Goal: Navigation & Orientation: Find specific page/section

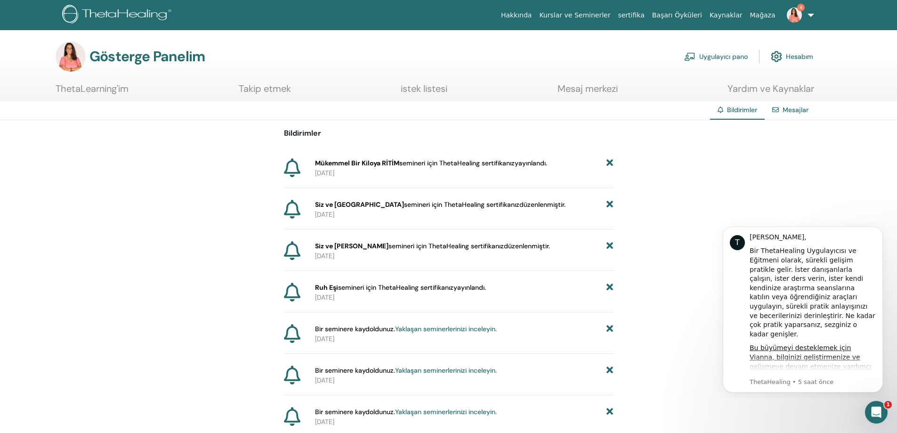
click at [593, 20] on link "Kurslar ve Seminerler" at bounding box center [575, 15] width 79 height 17
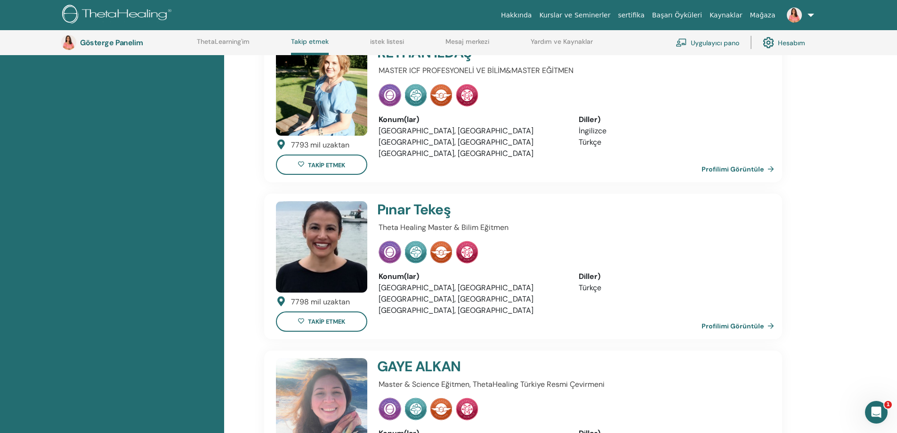
scroll to position [355, 0]
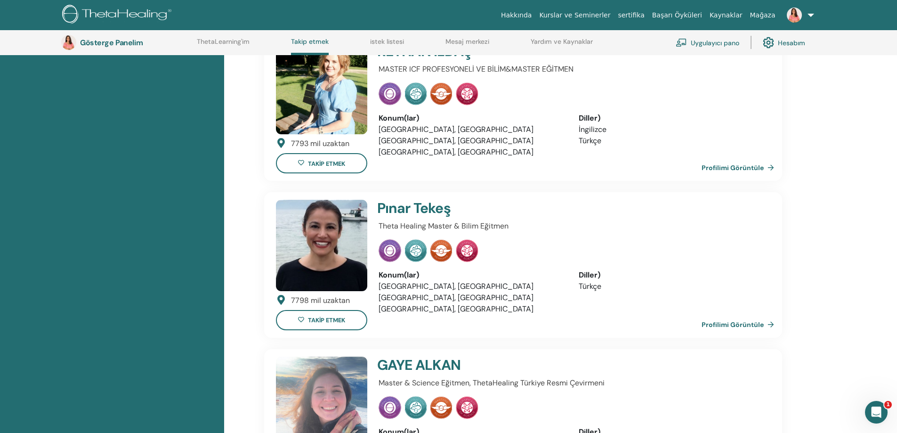
drag, startPoint x: 413, startPoint y: 199, endPoint x: 405, endPoint y: 210, distance: 13.8
click at [414, 201] on font "Tekeş" at bounding box center [432, 208] width 37 height 18
drag, startPoint x: 378, startPoint y: 223, endPoint x: 333, endPoint y: 228, distance: 45.5
click at [378, 223] on div "Pınar Tekeş Theta Healing Master & Bilim Eğitmen Konum(lar) Türkiye, İstanbul T…" at bounding box center [572, 265] width 398 height 130
click at [333, 228] on img at bounding box center [321, 245] width 91 height 91
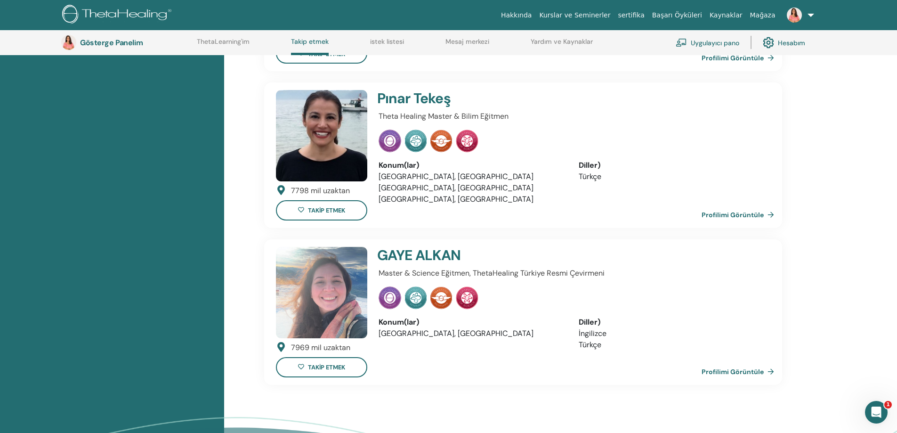
scroll to position [496, 0]
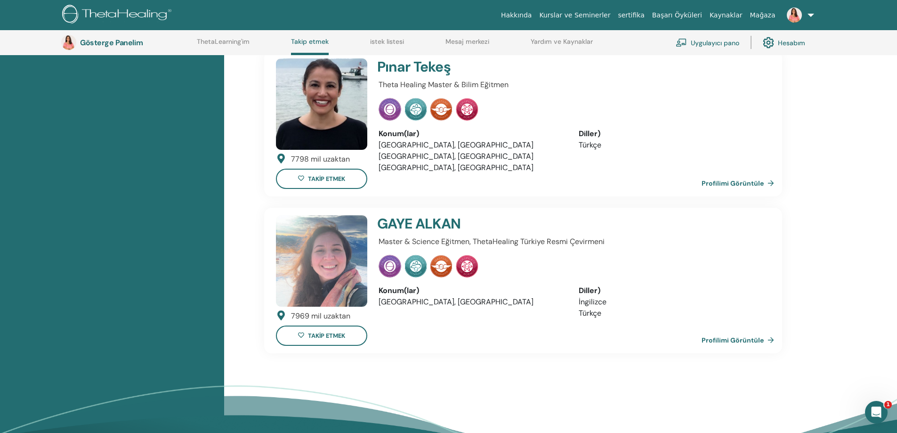
click at [714, 341] on font "Profilimi Görüntüle" at bounding box center [733, 340] width 62 height 8
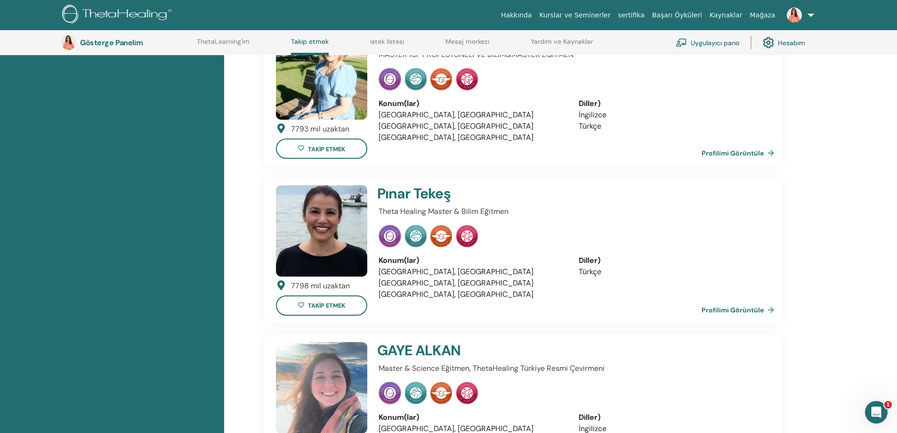
scroll to position [355, 0]
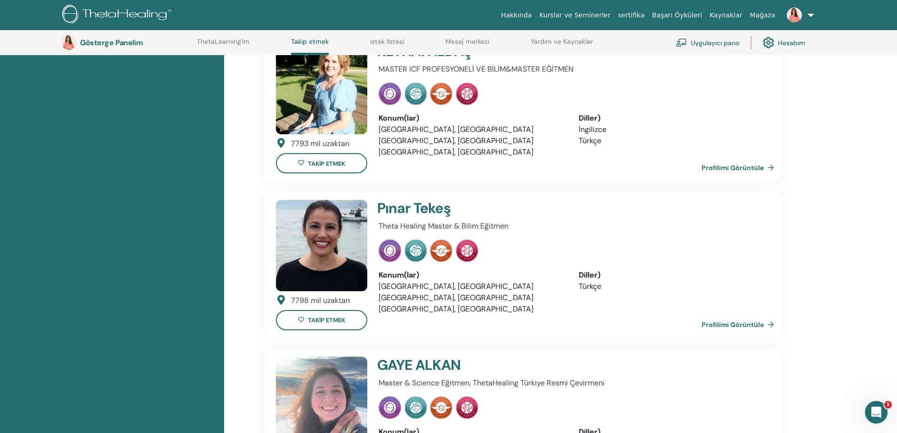
click at [340, 238] on img at bounding box center [321, 245] width 91 height 91
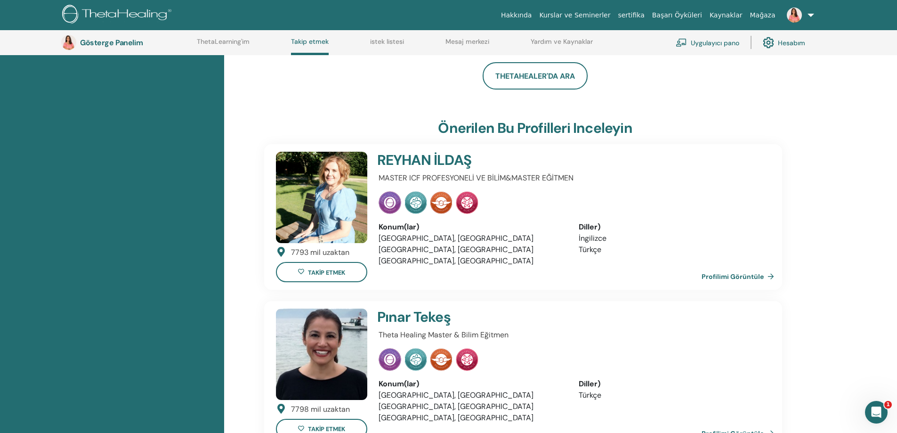
scroll to position [213, 0]
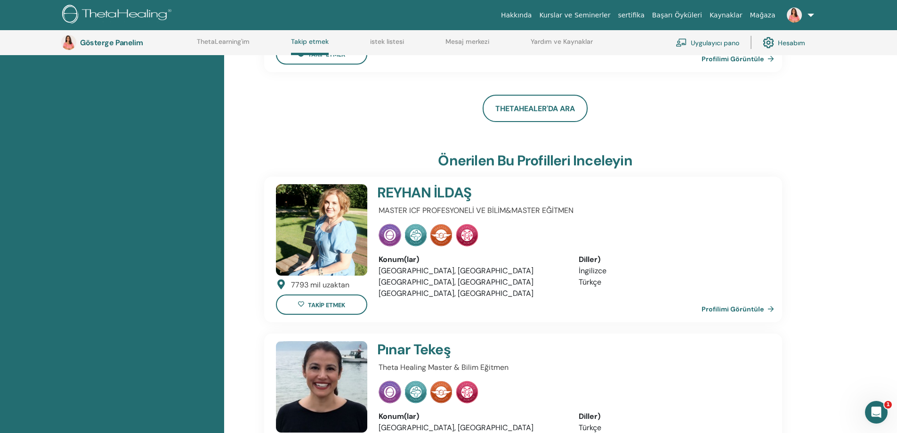
click at [345, 231] on img at bounding box center [321, 229] width 91 height 91
click at [749, 316] on link "Profilimi Görüntüle" at bounding box center [740, 309] width 76 height 19
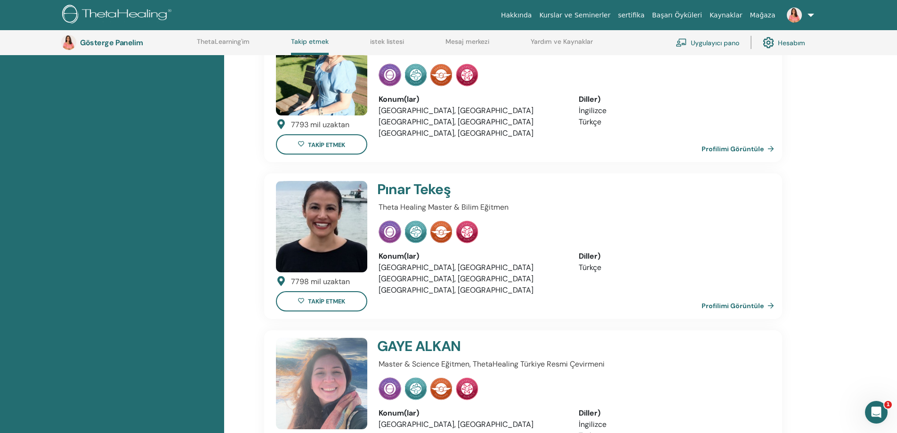
scroll to position [402, 0]
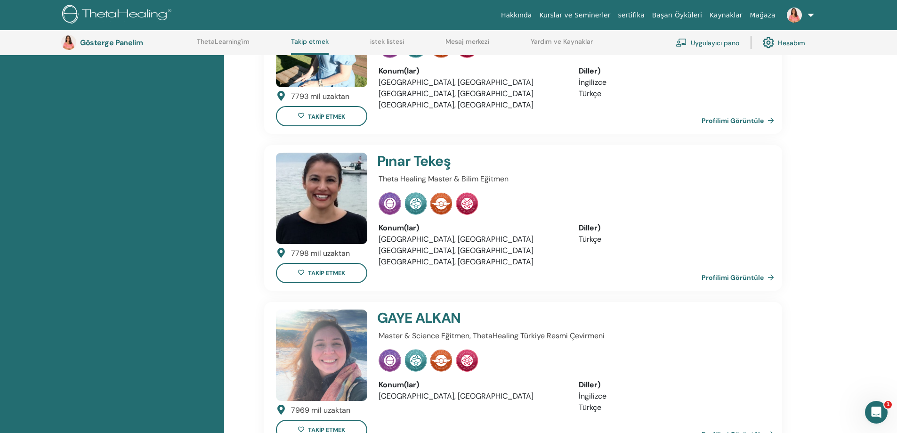
click at [723, 272] on link "Profilimi Görüntüle" at bounding box center [740, 277] width 76 height 19
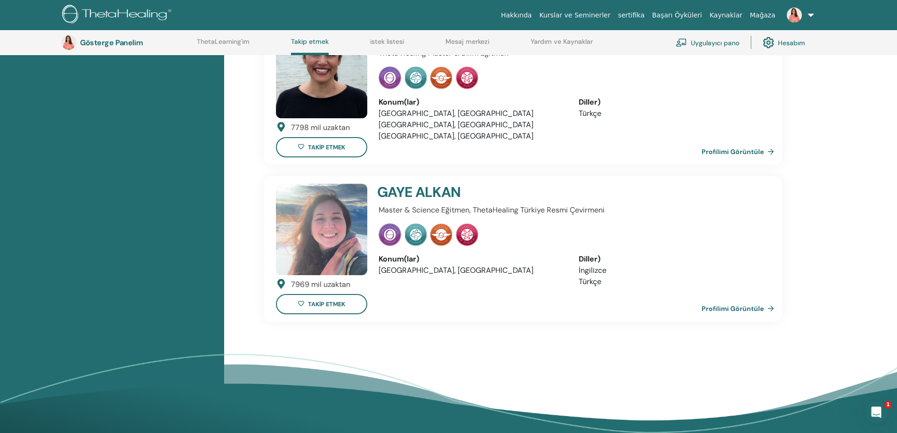
scroll to position [543, 0]
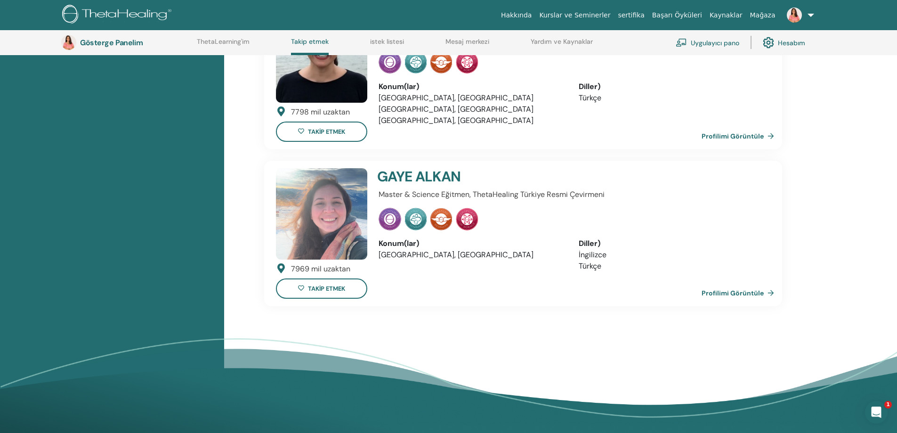
click at [762, 292] on font "Profilimi Görüntüle" at bounding box center [733, 293] width 62 height 8
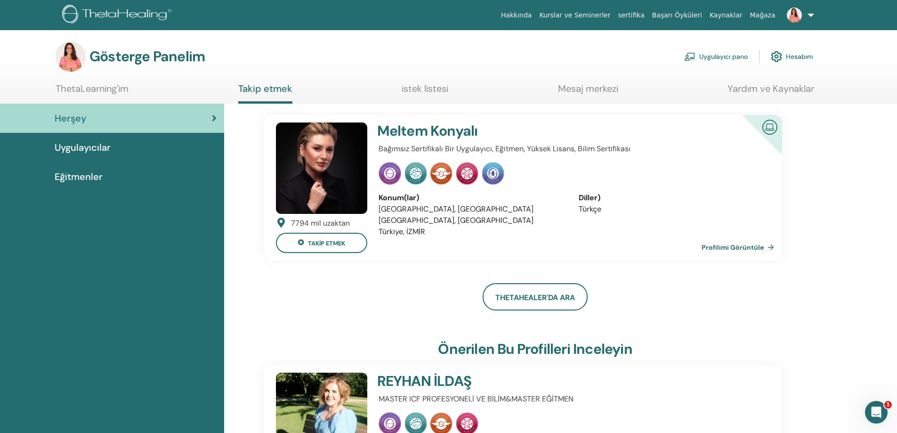
click at [424, 83] on font "istek listesi" at bounding box center [425, 88] width 47 height 12
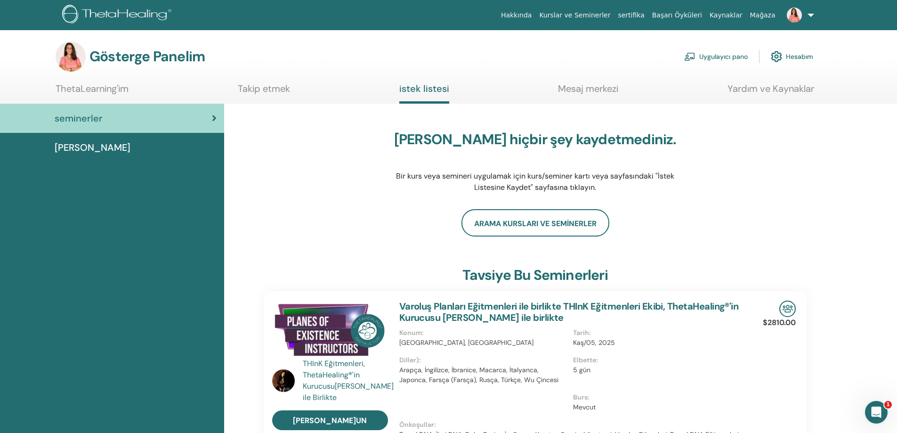
click at [104, 142] on div "Dersler" at bounding box center [112, 147] width 209 height 14
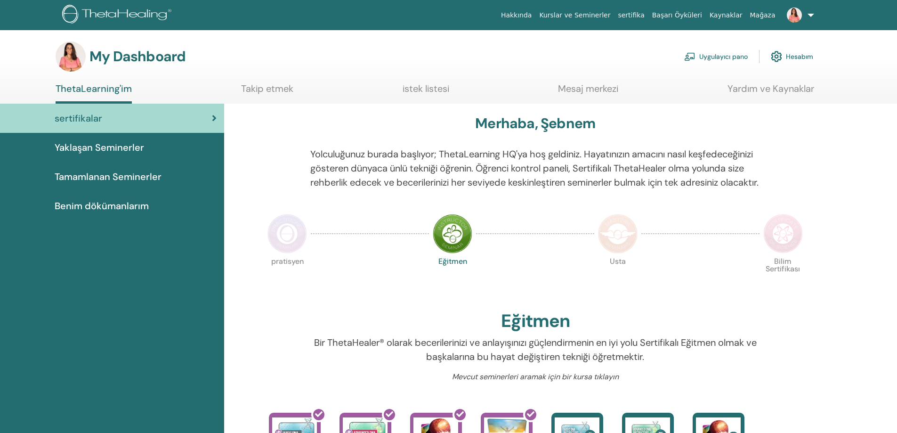
click at [792, 17] on img at bounding box center [794, 15] width 15 height 15
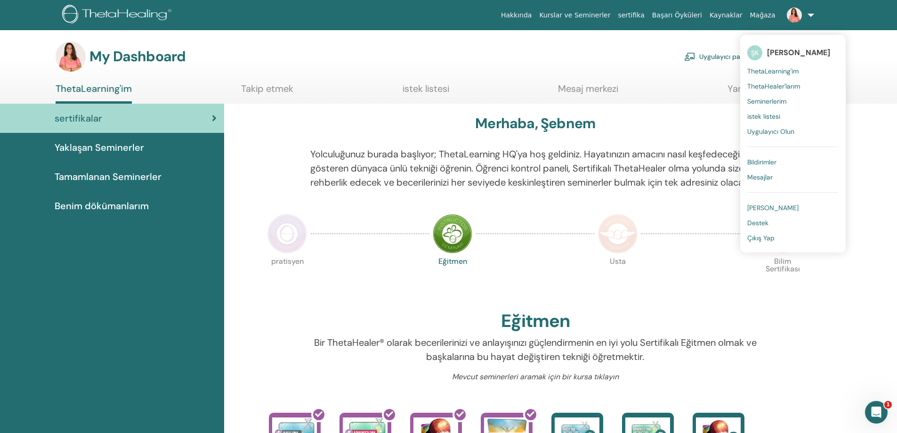
click at [782, 93] on link "ThetaHealer'larım" at bounding box center [793, 86] width 91 height 15
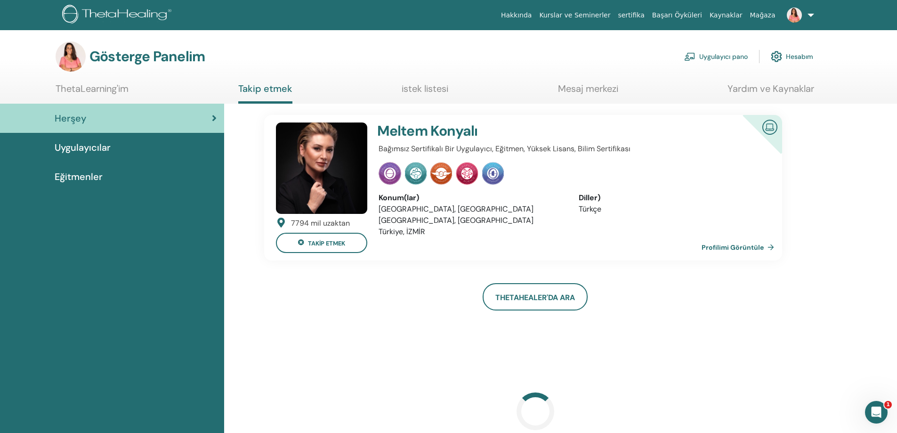
click at [323, 182] on img at bounding box center [321, 167] width 91 height 91
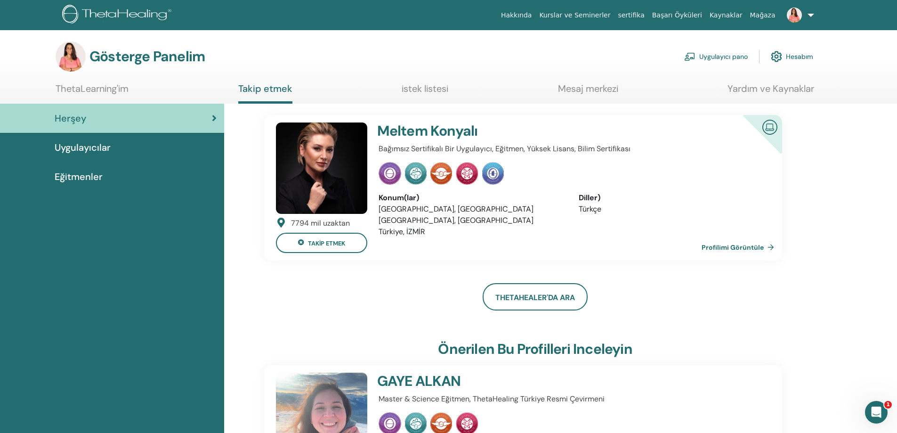
click at [762, 250] on font "Profilimi Görüntüle" at bounding box center [733, 248] width 62 height 8
click at [729, 245] on font "Profilimi Görüntüle" at bounding box center [733, 248] width 62 height 8
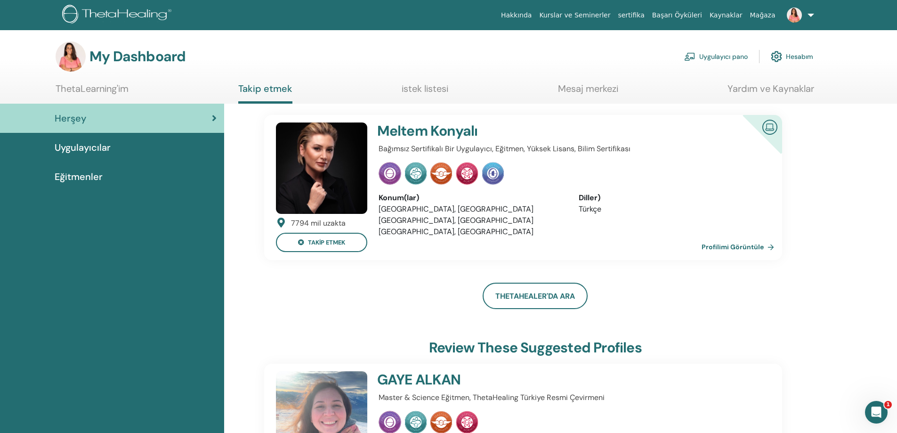
click at [752, 248] on link "Profilimi Görüntüle" at bounding box center [740, 246] width 76 height 19
